Goal: Navigation & Orientation: Go to known website

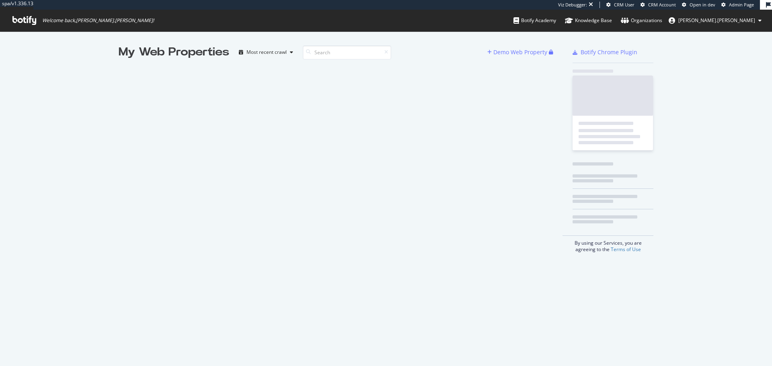
scroll to position [360, 760]
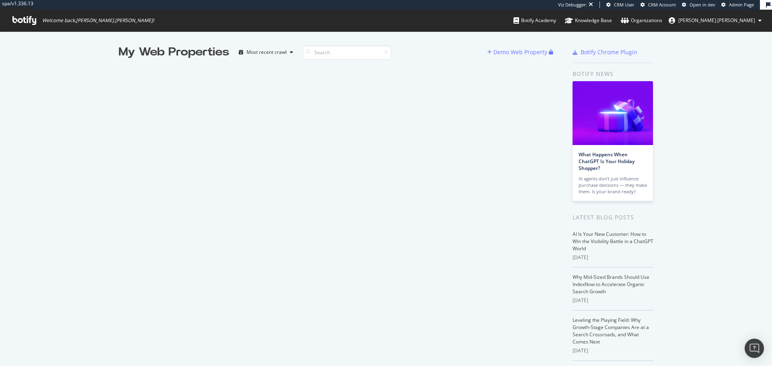
click at [396, 172] on div "My Web Properties Most recent crawl Demo Web Property" at bounding box center [341, 231] width 444 height 375
